Goal: Information Seeking & Learning: Learn about a topic

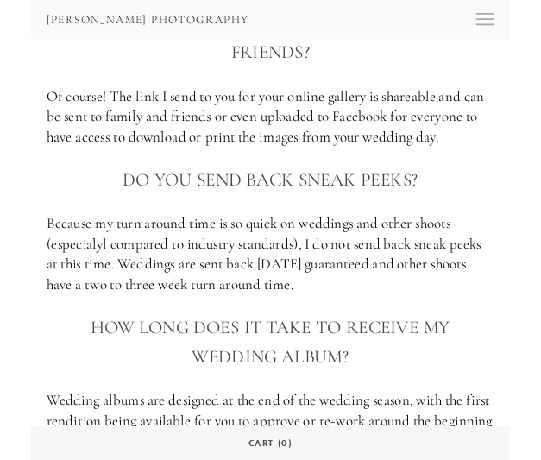
scroll to position [1179, 0]
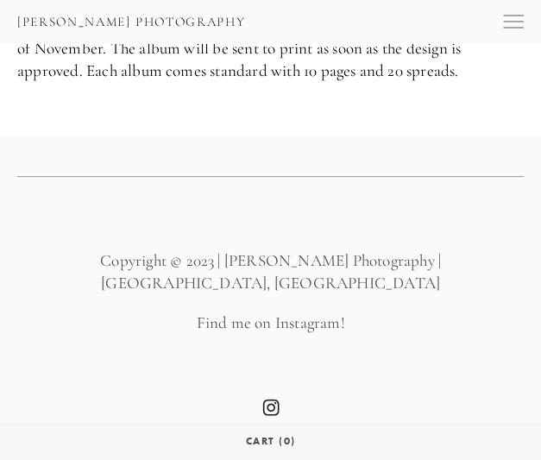
scroll to position [1853, 0]
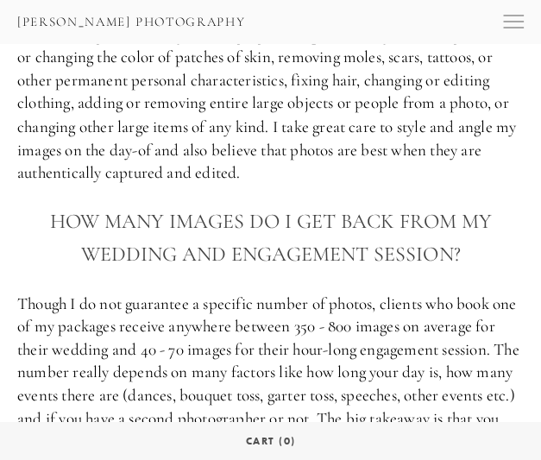
scroll to position [689, 0]
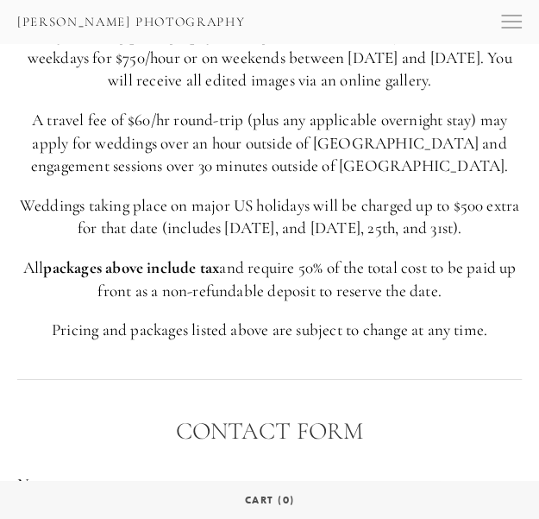
scroll to position [4539, 0]
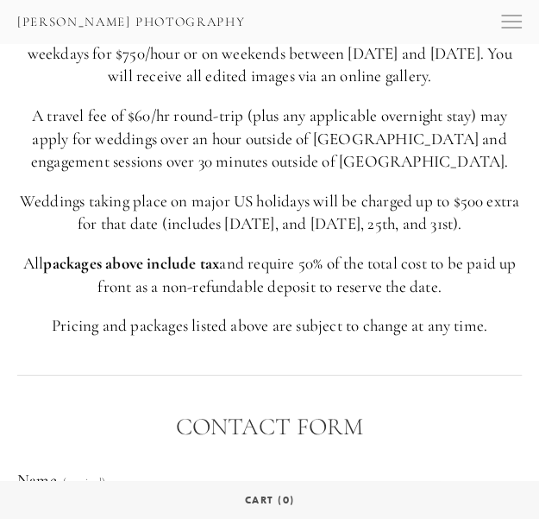
click at [252, 303] on div "THE NOT-SO-FINE-PRINT Hourly wedding photography coverage is available with a 3…" at bounding box center [269, 154] width 505 height 365
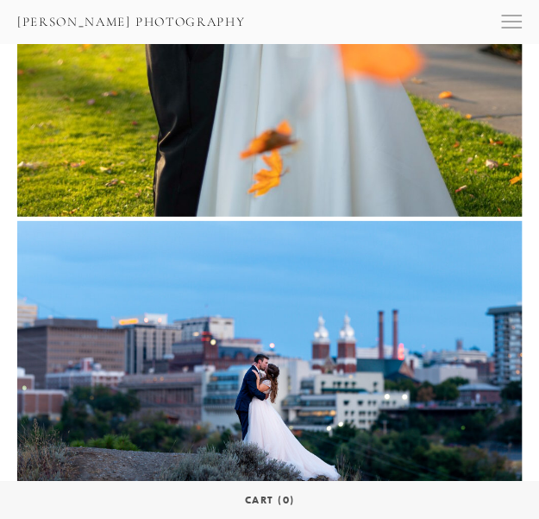
scroll to position [27052, 0]
